Goal: Transaction & Acquisition: Register for event/course

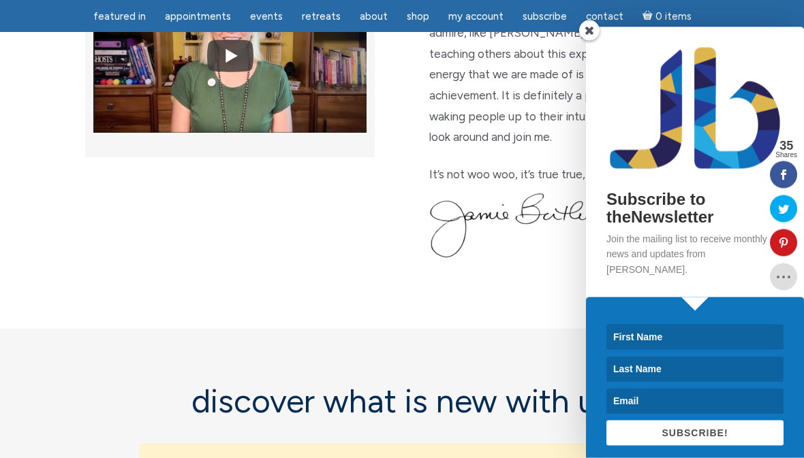
scroll to position [605, 0]
click at [575, 90] on div "Subscribe to theNewsletter Join the mailing list to receive monthly news and up…" at bounding box center [654, 242] width 298 height 431
click at [588, 41] on span at bounding box center [589, 30] width 20 height 20
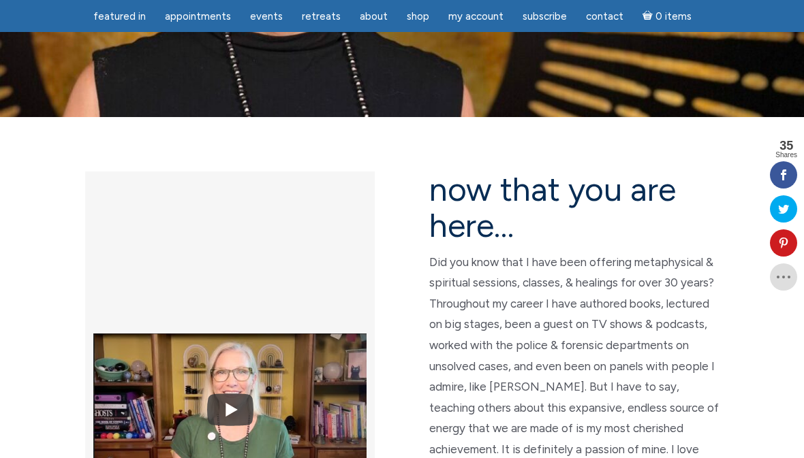
scroll to position [252, 0]
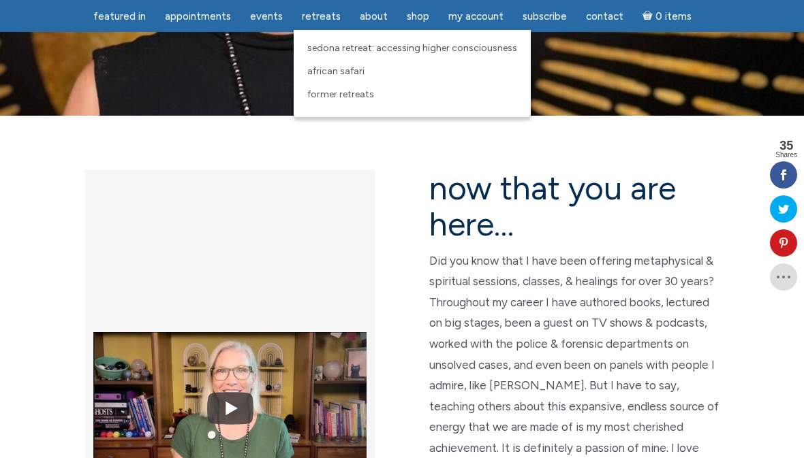
click at [439, 55] on link "Sedona Retreat: Accessing Higher Consciousness" at bounding box center [411, 48] width 223 height 23
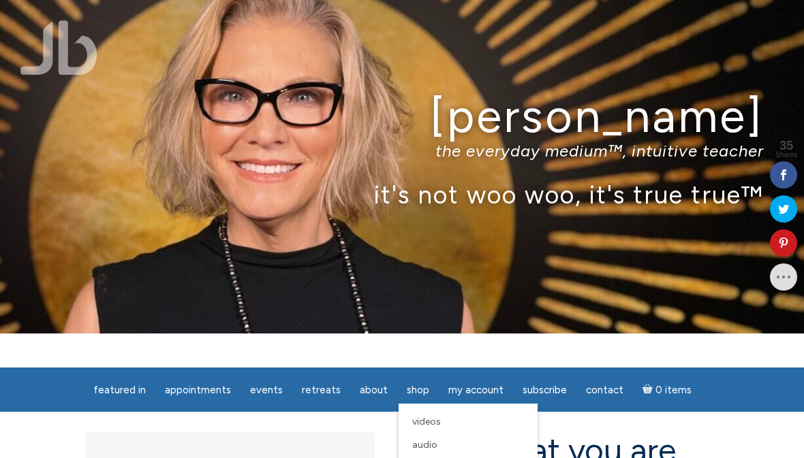
scroll to position [38, 0]
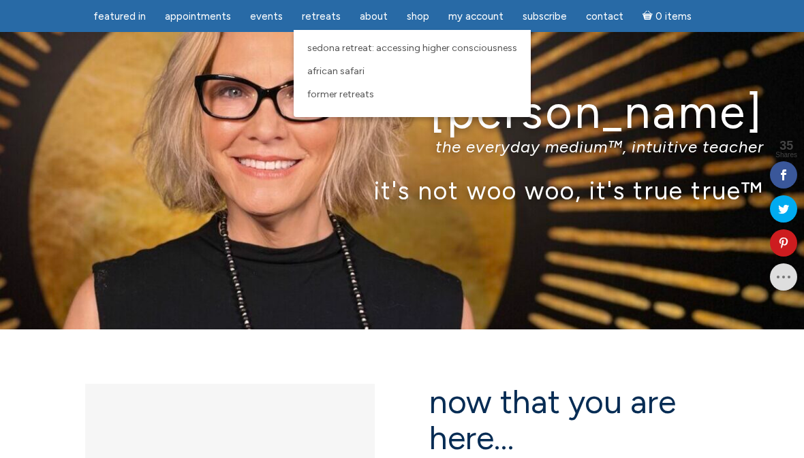
click at [492, 47] on span "Sedona Retreat: Accessing Higher Consciousness" at bounding box center [412, 48] width 210 height 12
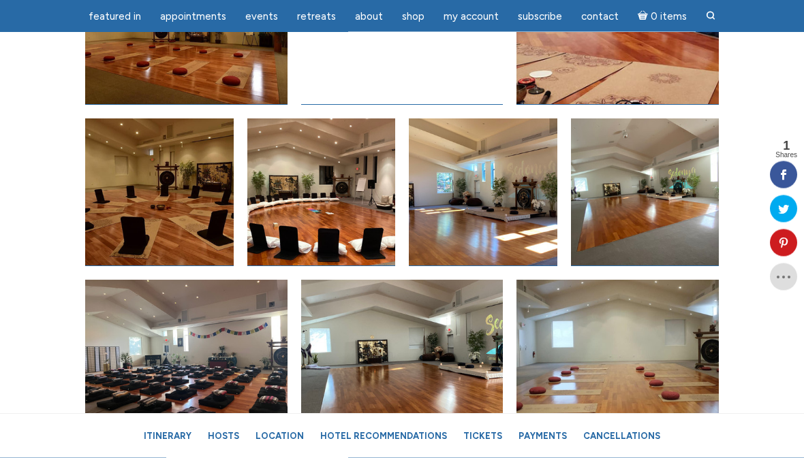
scroll to position [6679, 0]
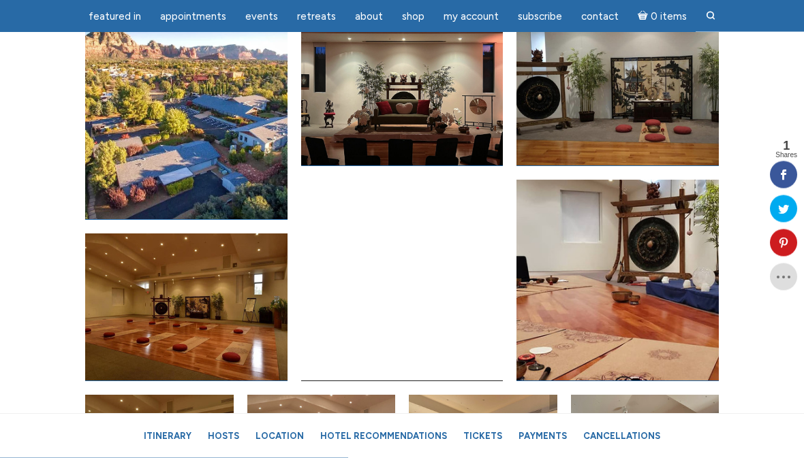
click at [443, 234] on link "Open image in lightbox" at bounding box center [402, 281] width 202 height 202
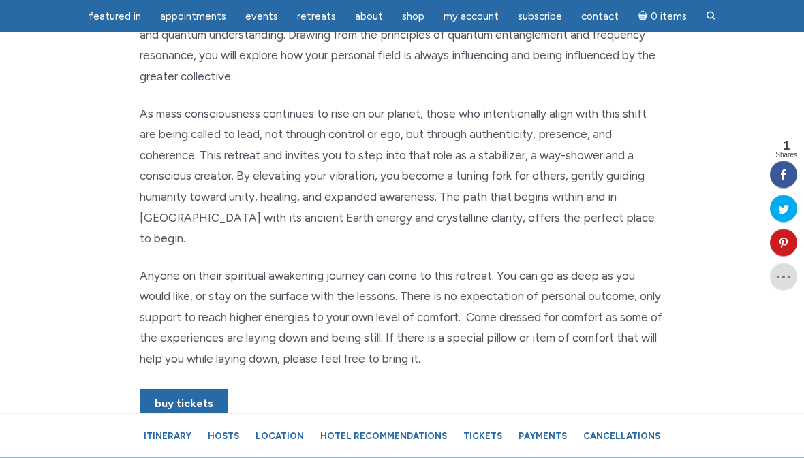
scroll to position [748, 0]
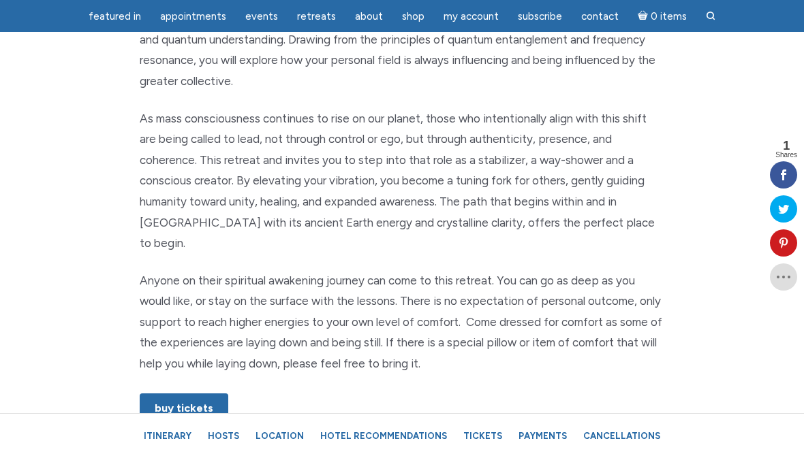
click at [202, 394] on link "Buy Tickets" at bounding box center [184, 409] width 89 height 30
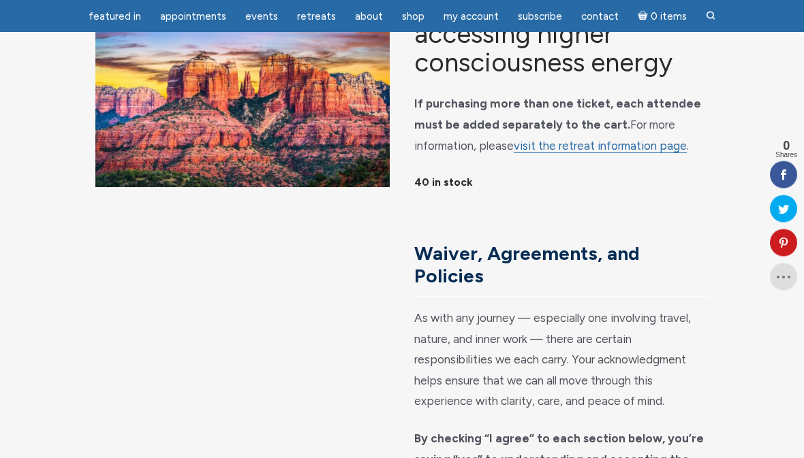
scroll to position [147, 0]
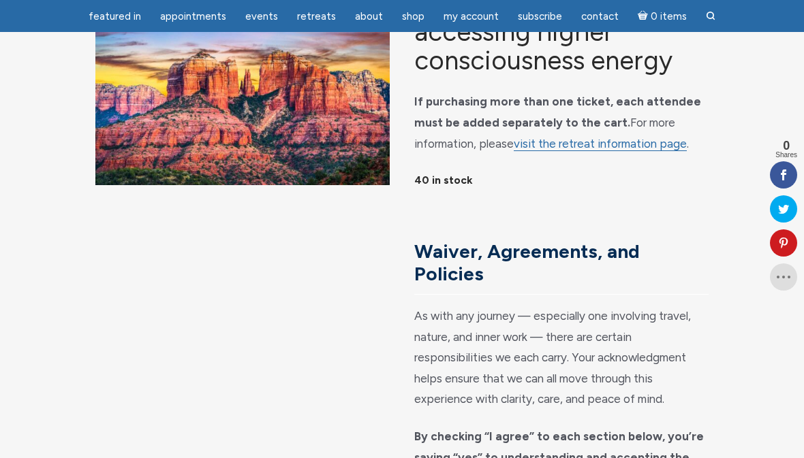
click at [620, 151] on link "visit the retreat information page" at bounding box center [599, 144] width 173 height 14
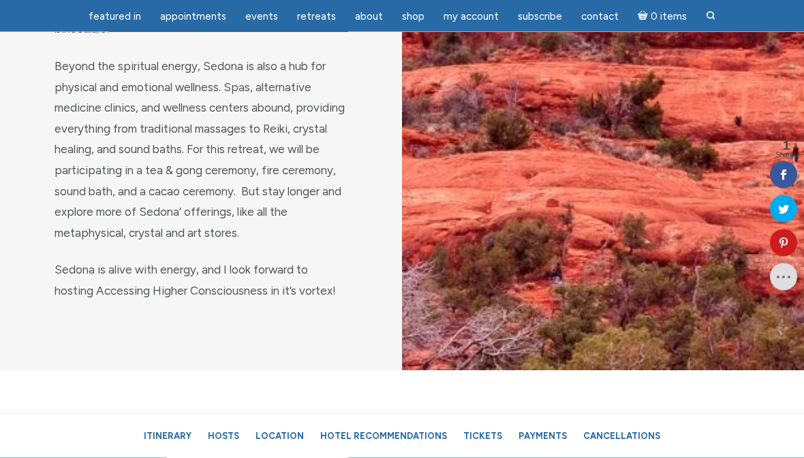
scroll to position [2047, 0]
